Goal: Information Seeking & Learning: Learn about a topic

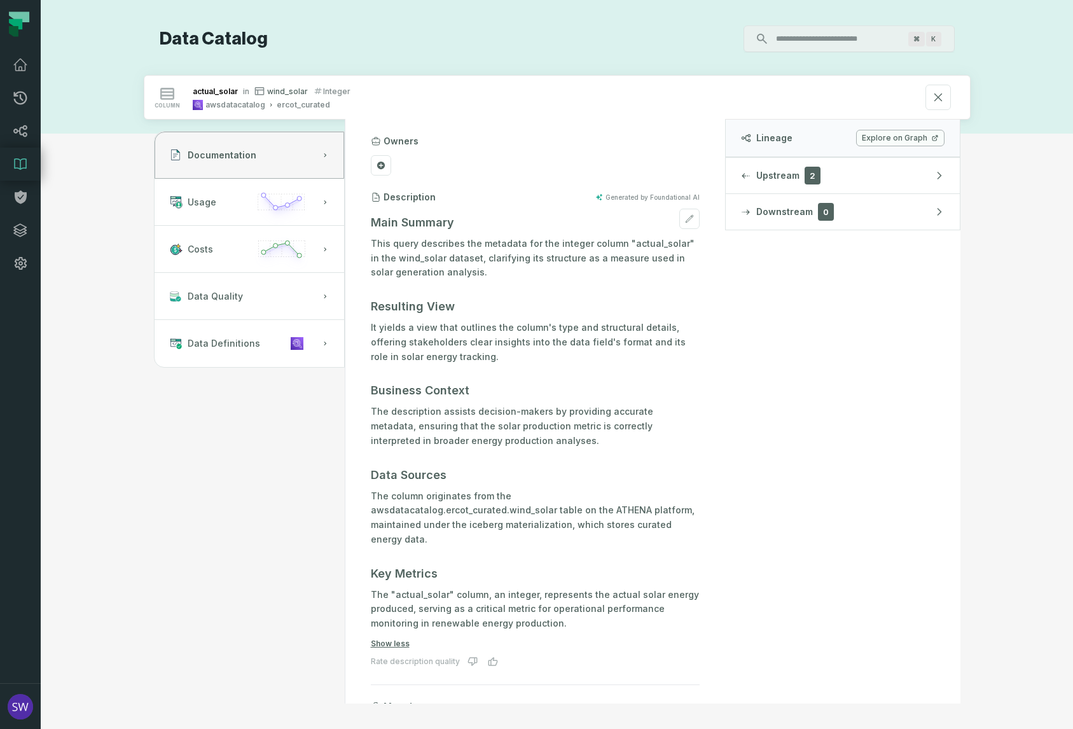
click at [450, 322] on p "It yields a view that outlines the column's type and structural details, offeri…" at bounding box center [535, 341] width 329 height 43
click at [17, 164] on icon at bounding box center [20, 163] width 15 height 15
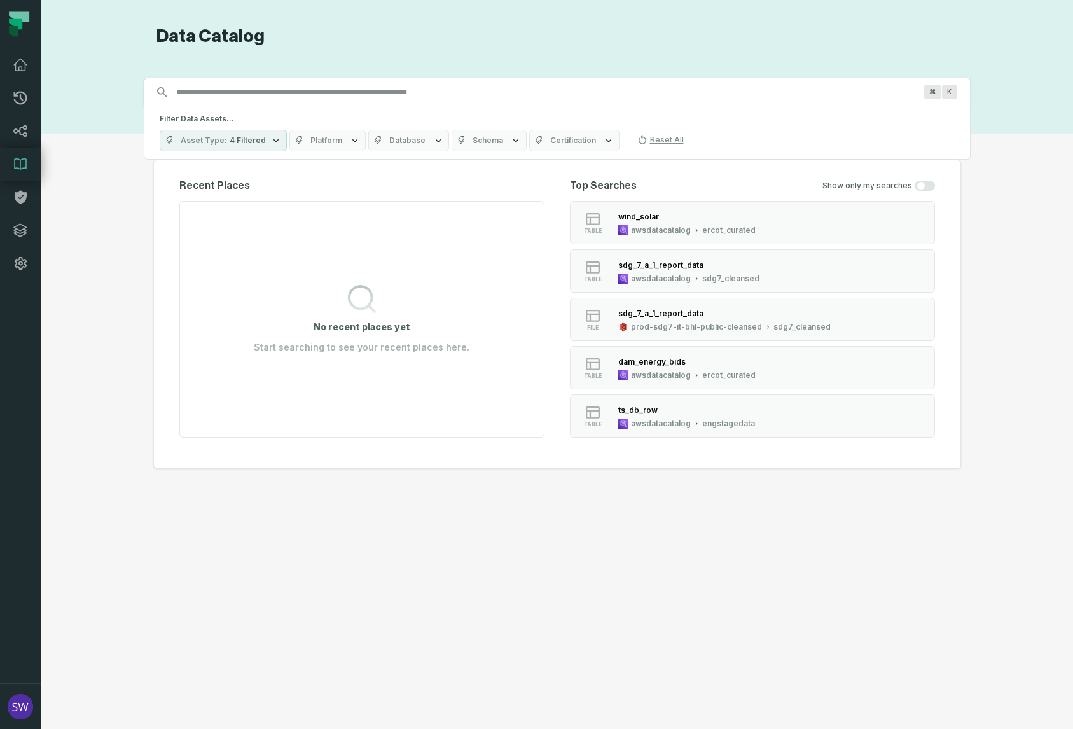
click at [433, 139] on icon "button" at bounding box center [438, 140] width 10 height 10
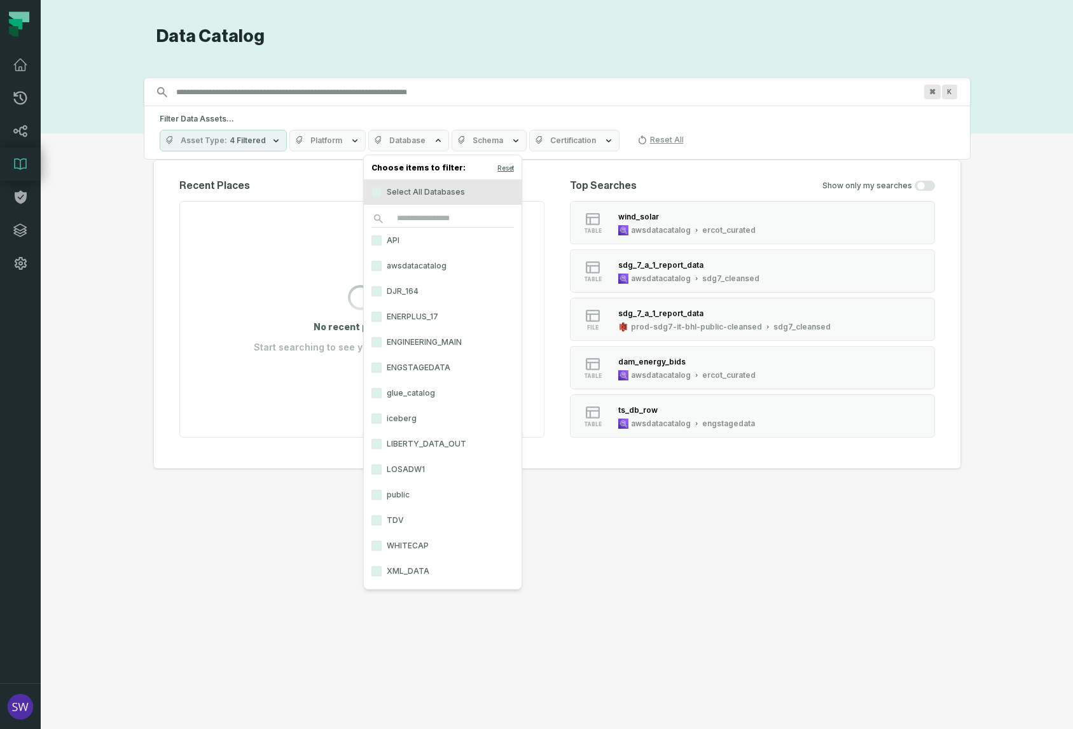
click at [409, 266] on label "awsdatacatalog" at bounding box center [443, 265] width 158 height 25
click at [381, 266] on button "awsdatacatalog" at bounding box center [376, 266] width 10 height 10
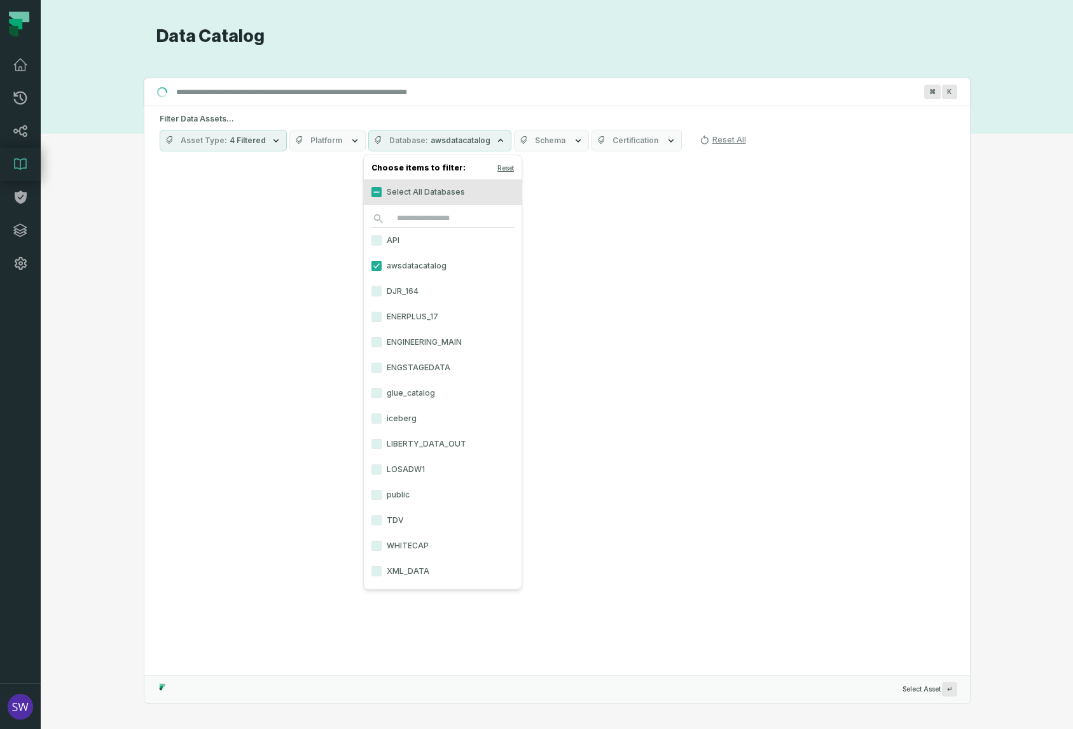
click at [573, 139] on icon "button" at bounding box center [578, 140] width 10 height 10
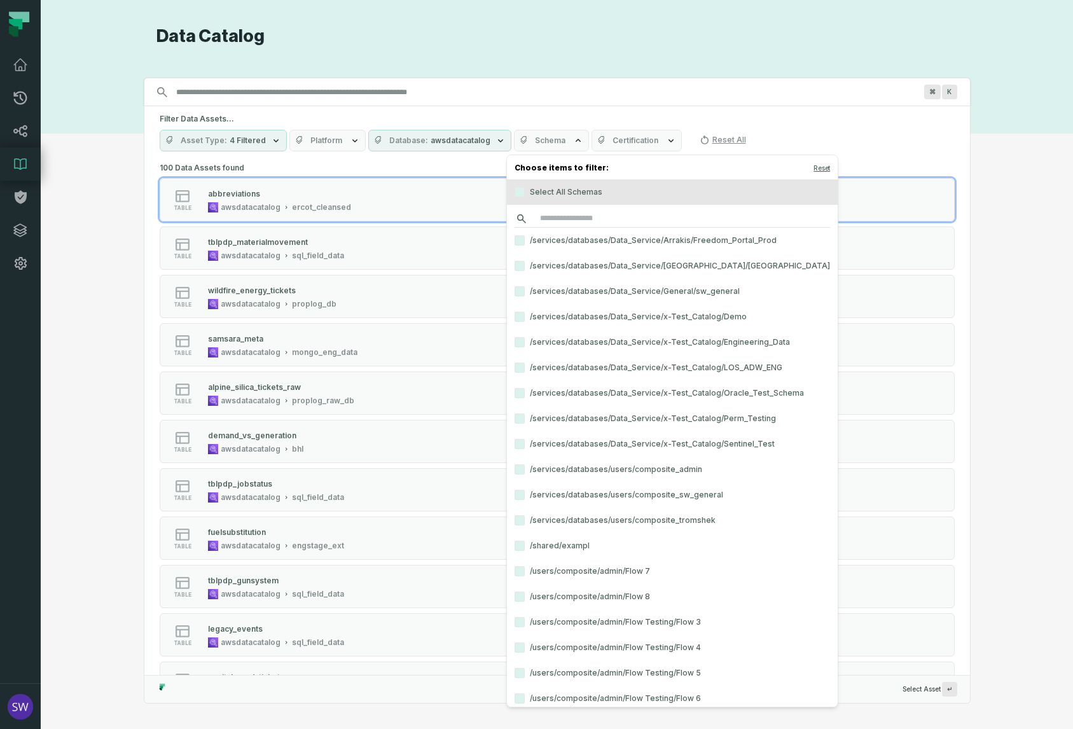
click at [559, 221] on input "search" at bounding box center [671, 219] width 315 height 18
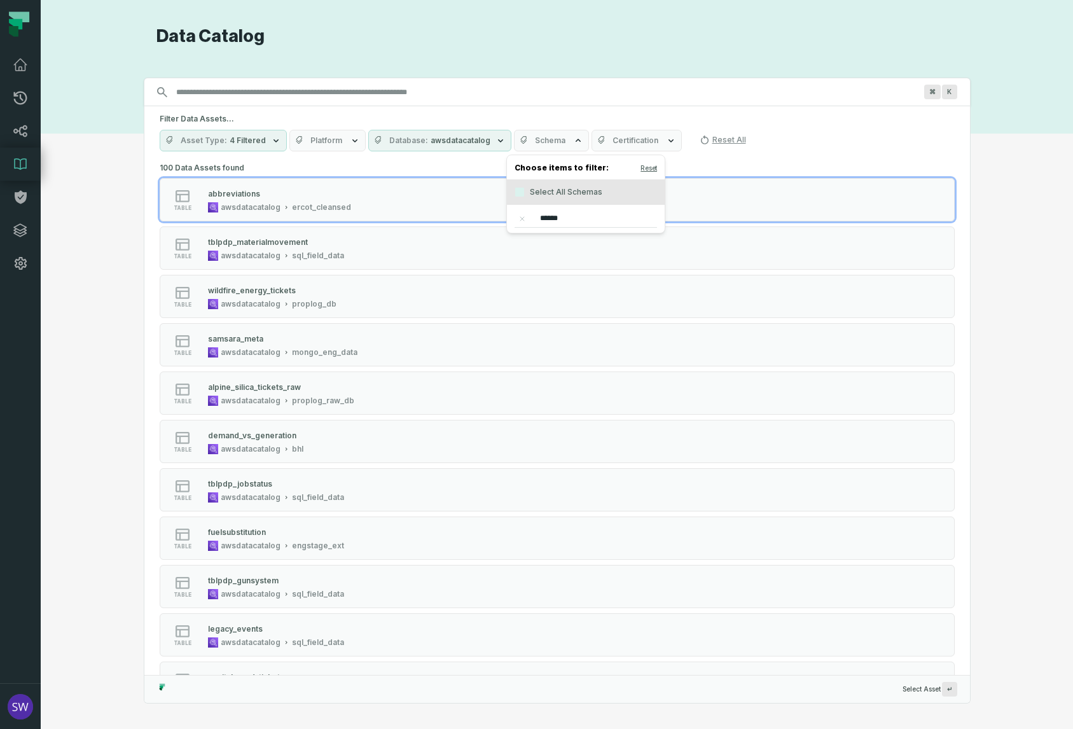
click at [547, 217] on input "******" at bounding box center [585, 219] width 142 height 18
type input "*****"
click at [553, 266] on label "ercot_curated" at bounding box center [586, 265] width 158 height 25
click at [525, 266] on button "ercot_curated" at bounding box center [519, 266] width 10 height 10
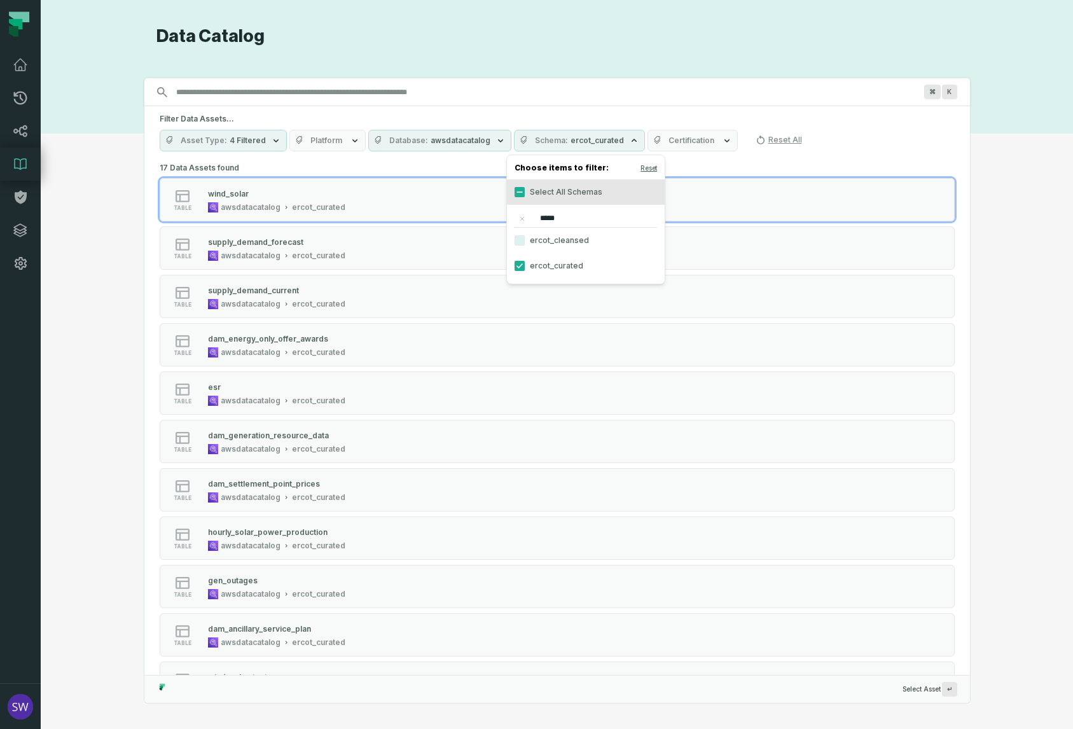
click at [743, 164] on div "17 Data Assets found table wind_solar awsdatacatalog ercot_curated table supply…" at bounding box center [557, 585] width 795 height 852
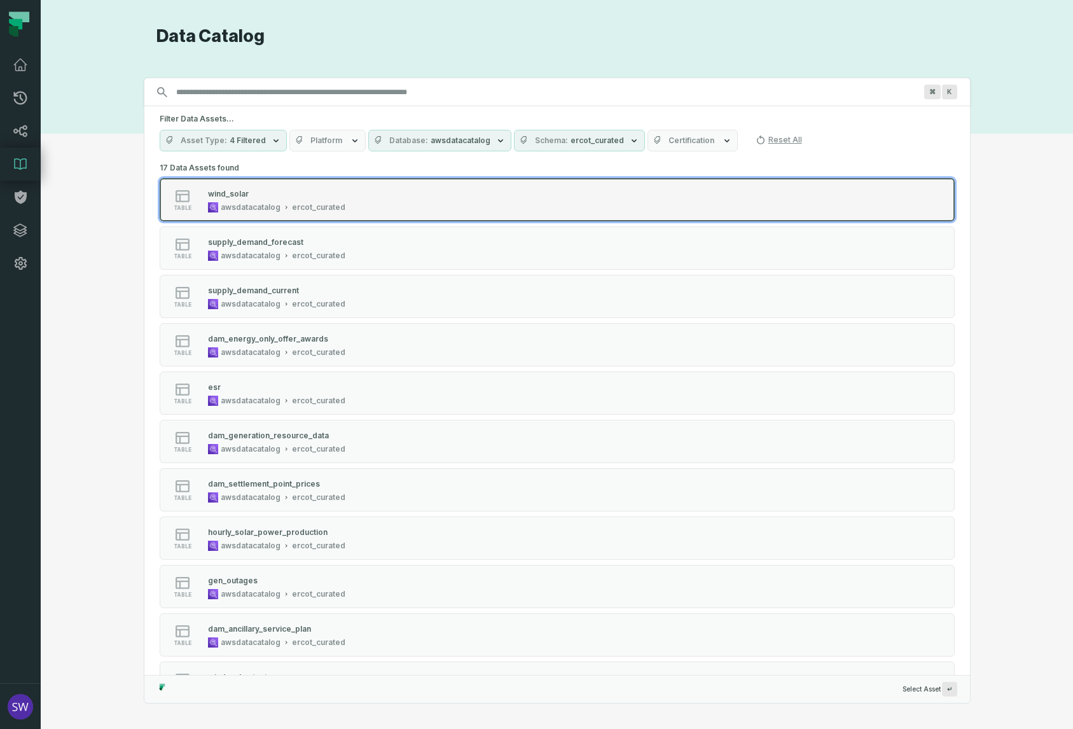
click at [291, 197] on div "wind_solar" at bounding box center [276, 193] width 137 height 13
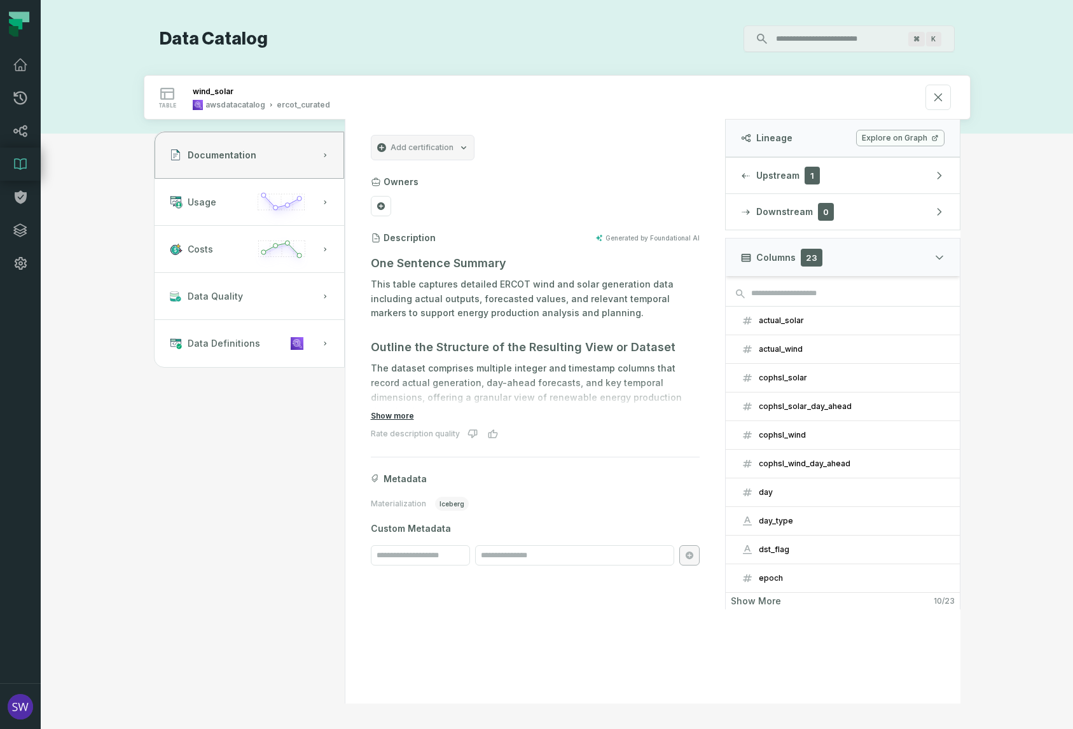
click at [411, 418] on button "Show more" at bounding box center [392, 416] width 43 height 10
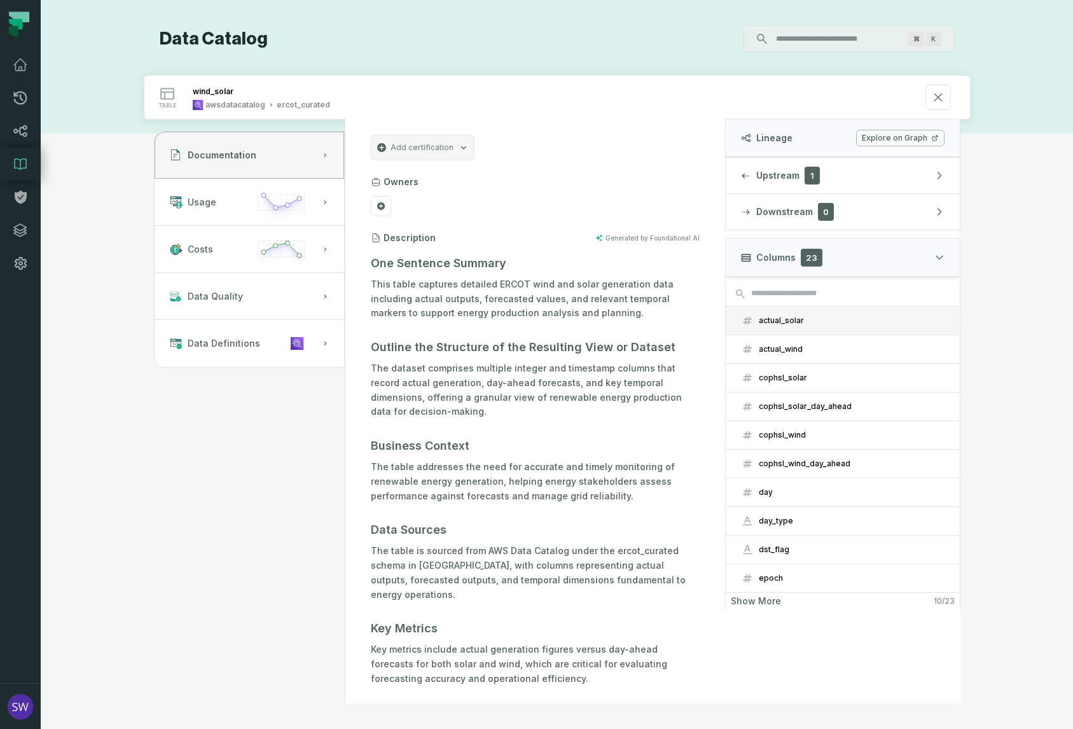
click at [756, 318] on button "actual_solar" at bounding box center [842, 320] width 234 height 28
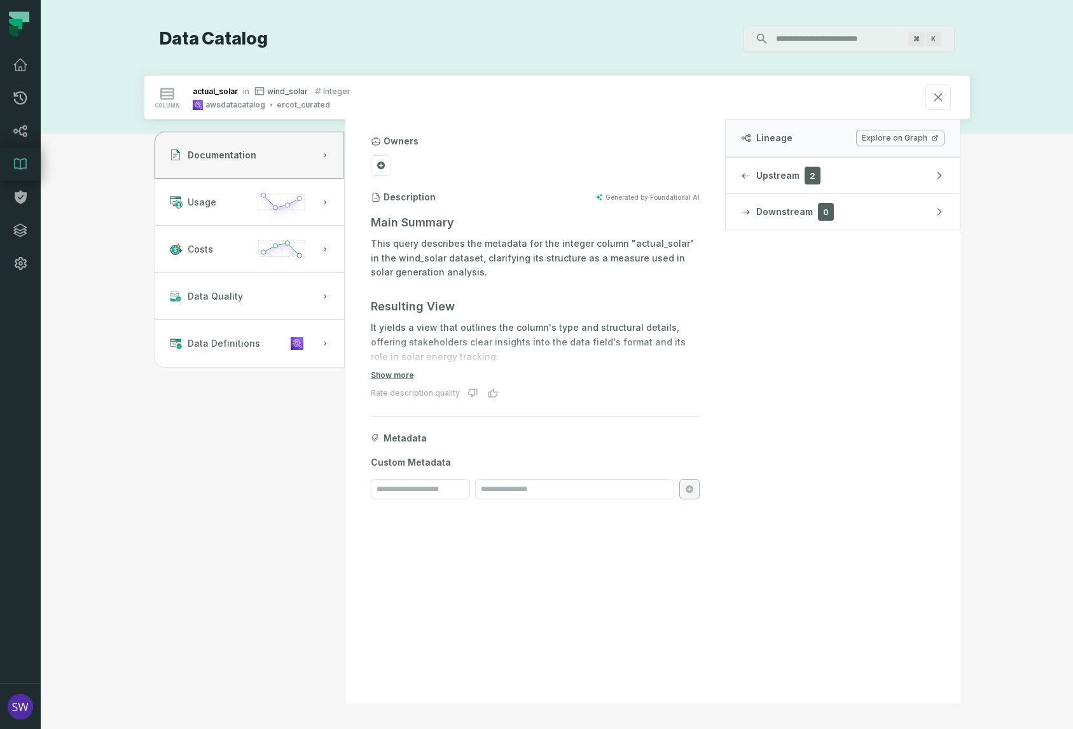
click at [398, 369] on form "Main Summary This query describes the metadata for the integer column "actual_s…" at bounding box center [535, 295] width 329 height 172
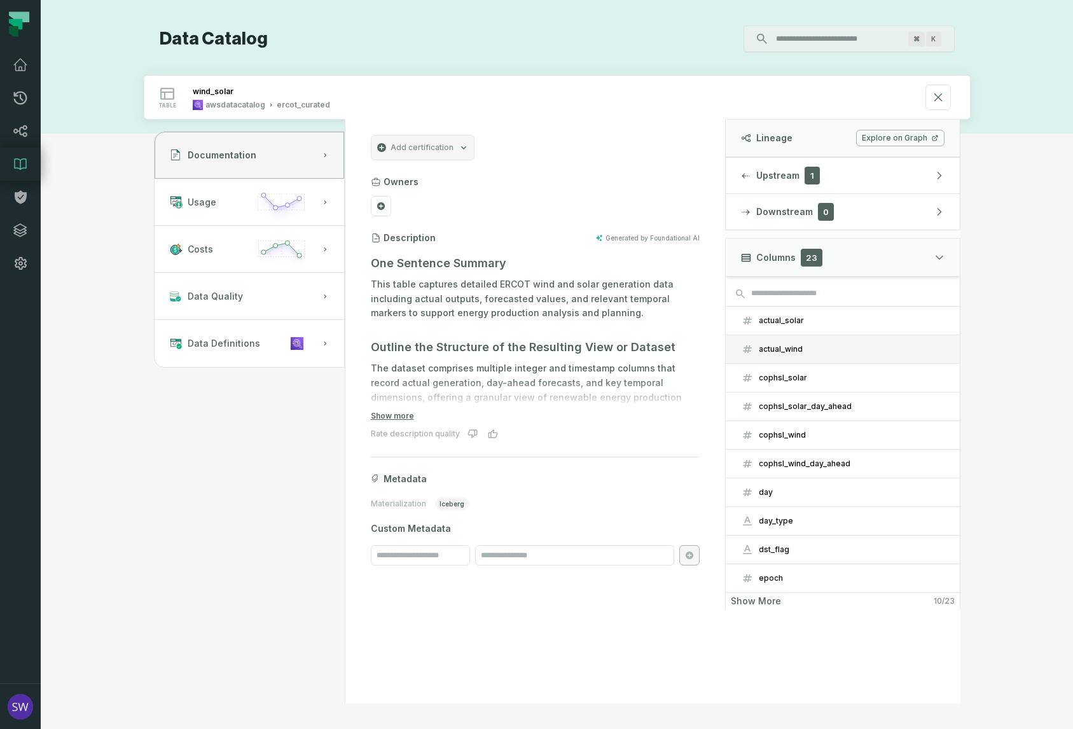
click at [823, 350] on div "actual_wind" at bounding box center [852, 349] width 186 height 10
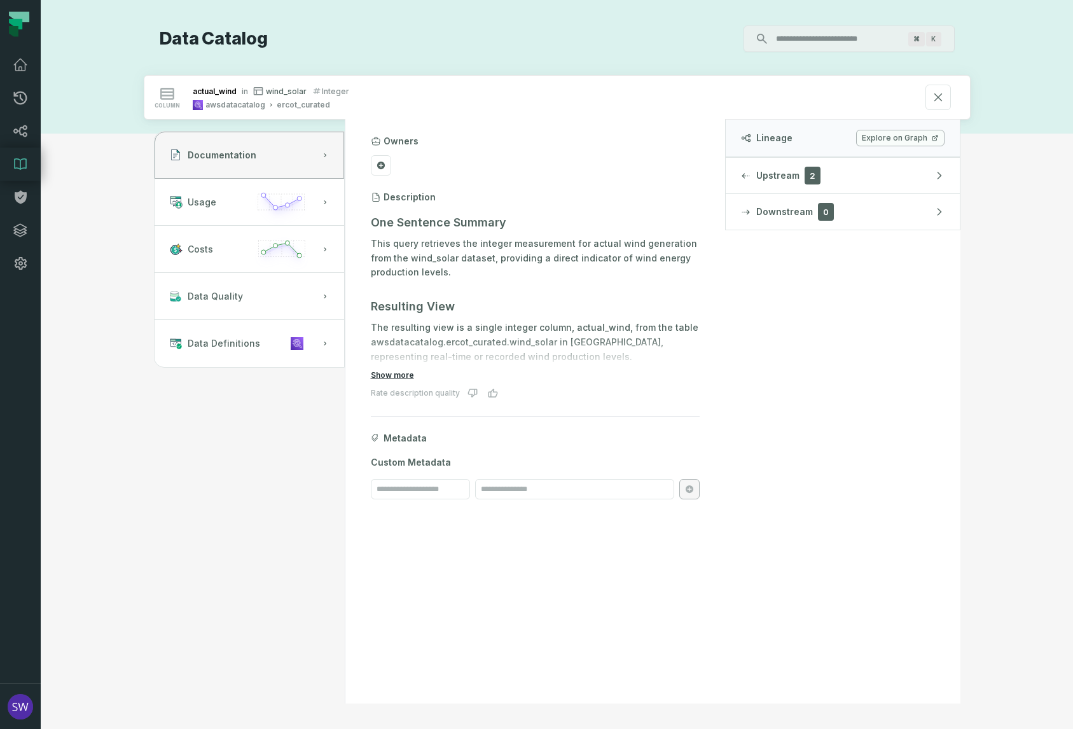
click at [390, 378] on button "Show more" at bounding box center [392, 375] width 43 height 10
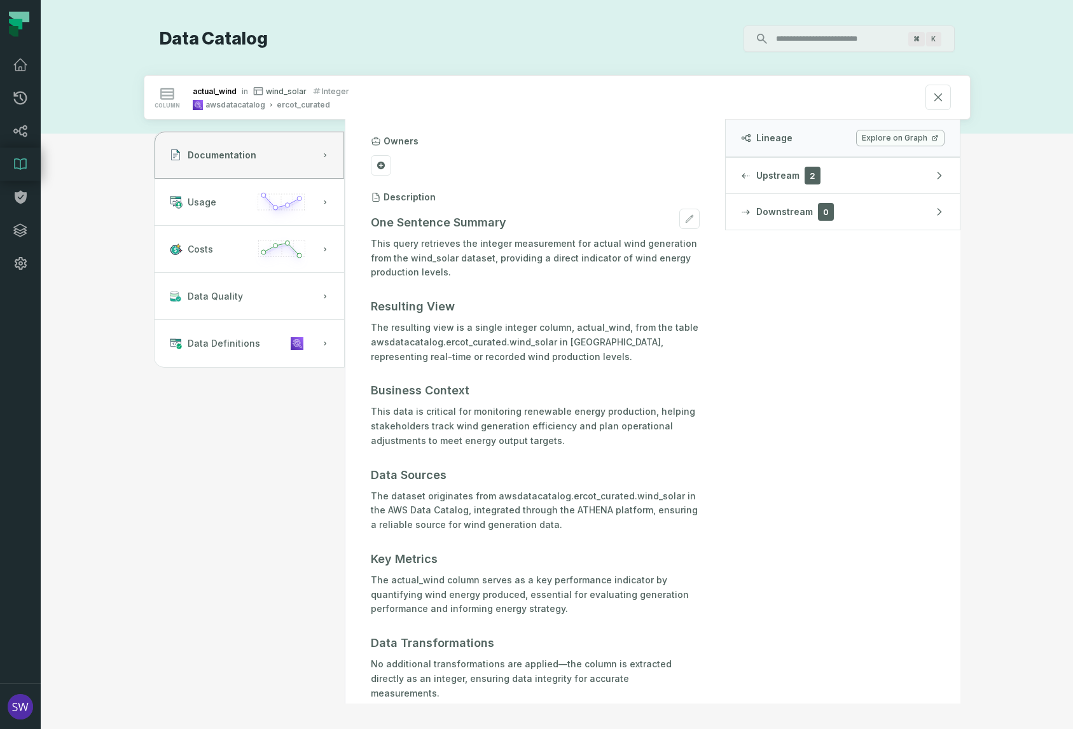
scroll to position [64, 0]
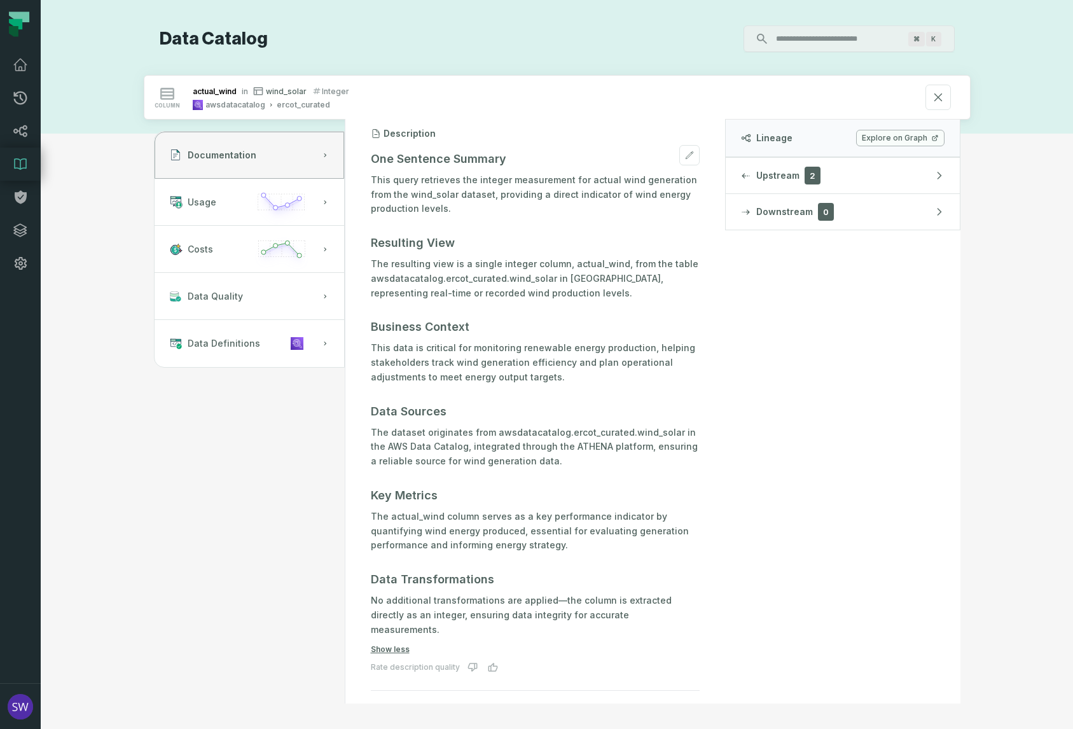
click at [633, 435] on p "The dataset originates from awsdatacatalog.ercot_curated.wind_solar in the AWS …" at bounding box center [535, 446] width 329 height 43
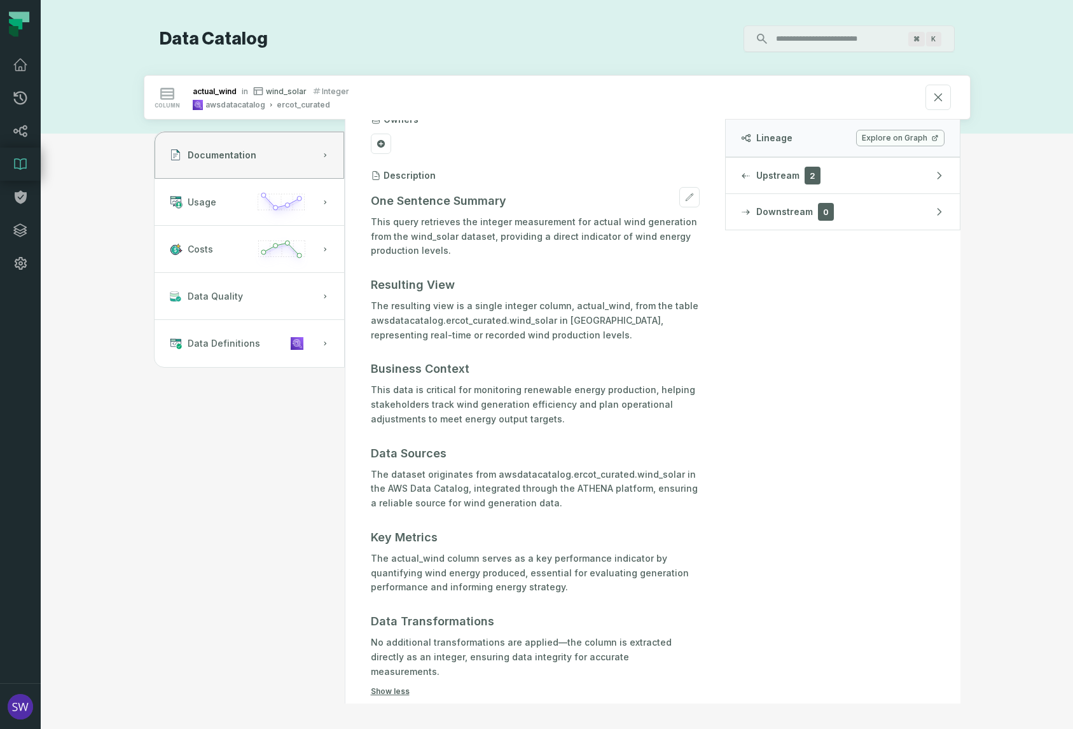
scroll to position [0, 0]
